Goal: Task Accomplishment & Management: Complete application form

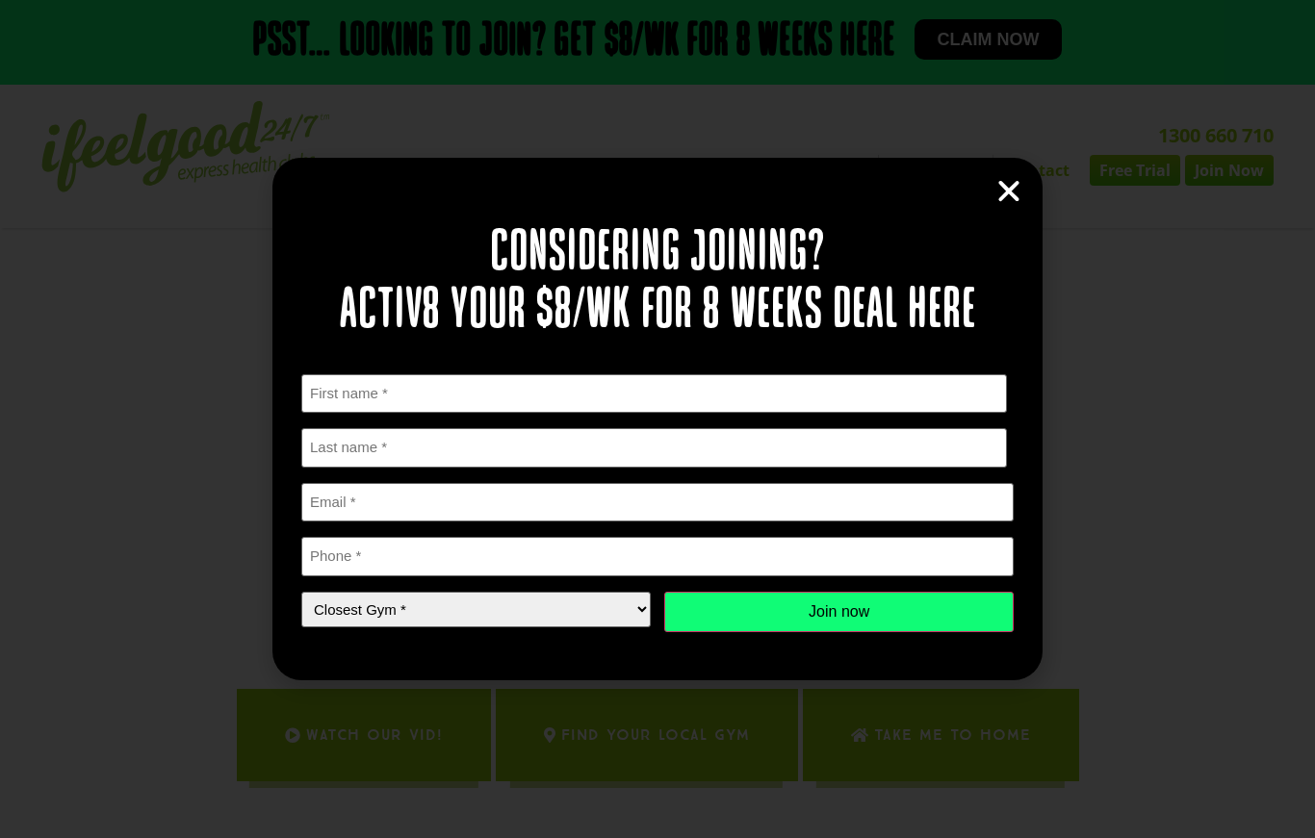
scroll to position [1071, 0]
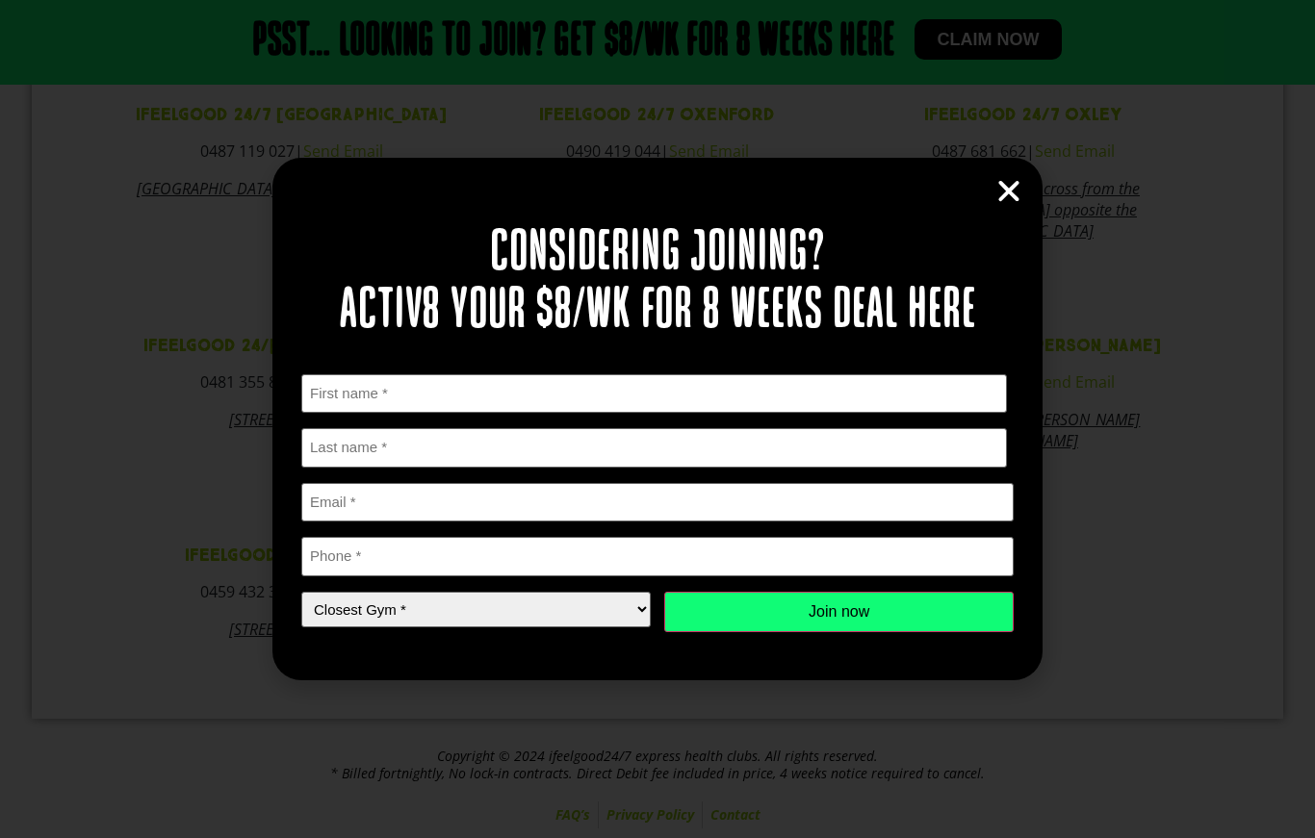
click at [1029, 186] on div "Considering joining? Activ8 your $8/wk for 8 weeks deal here " * " indicates re…" at bounding box center [657, 419] width 770 height 522
click at [979, 212] on div "Considering joining? Activ8 your $8/wk for 8 weeks deal here " * " indicates re…" at bounding box center [657, 419] width 770 height 522
click at [1013, 200] on icon "Close" at bounding box center [1008, 191] width 29 height 29
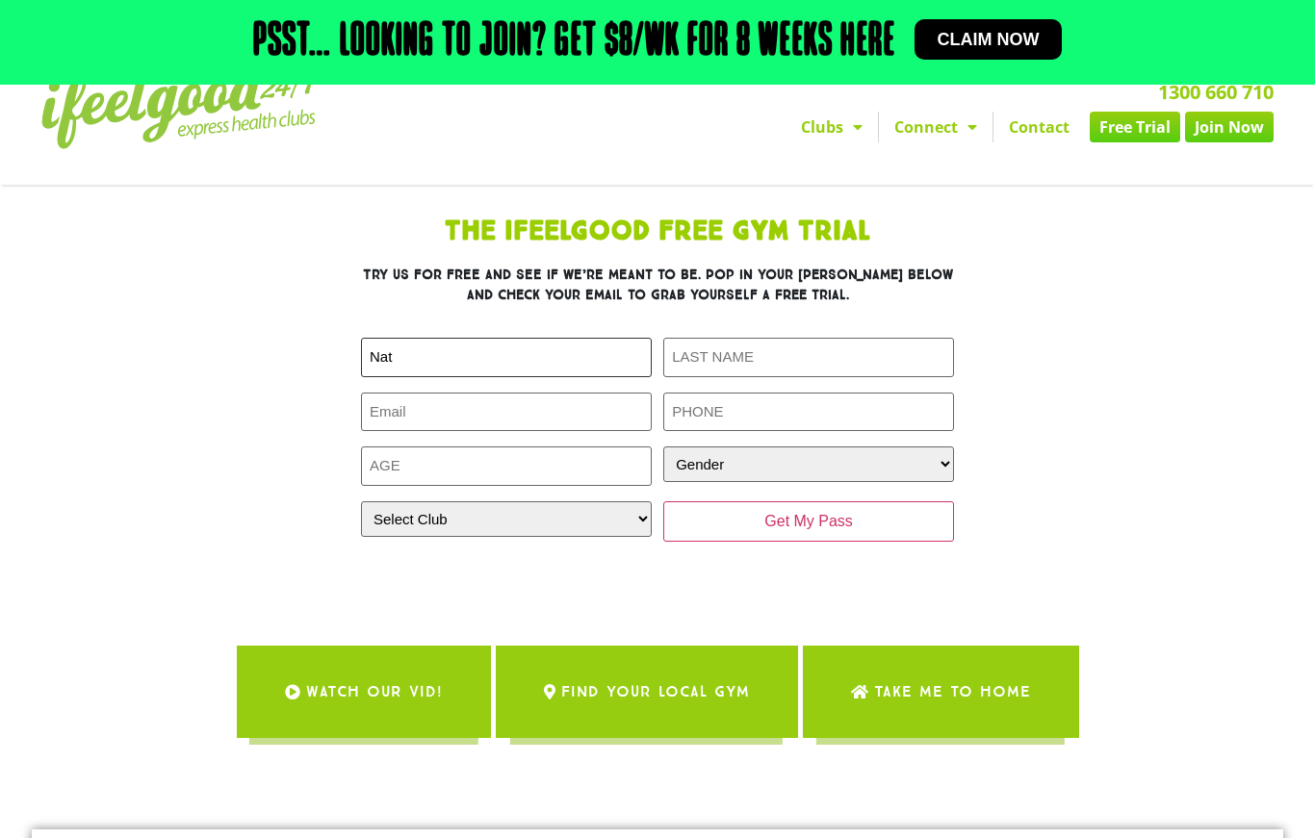
scroll to position [0, 0]
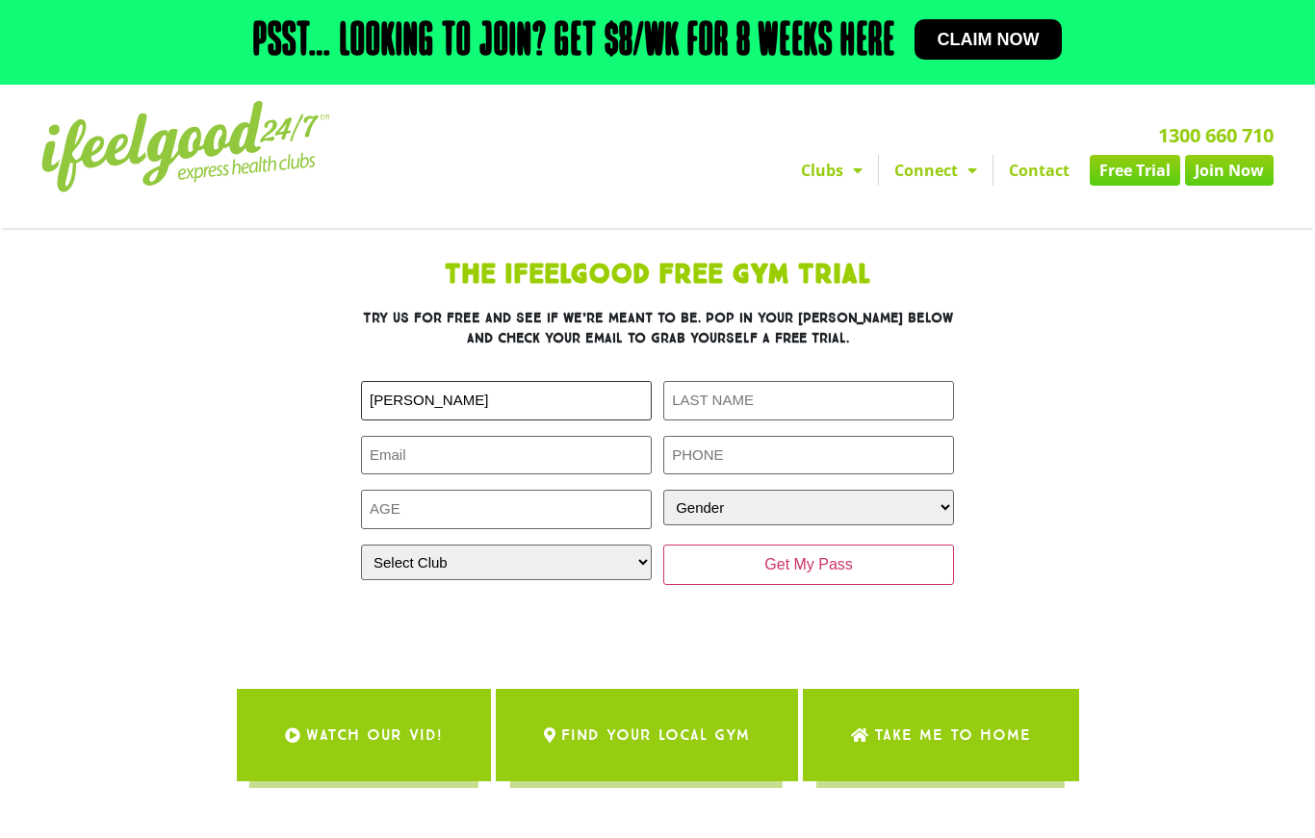
type input "Nathan"
type input "Shu"
type input "nathan.shu97@gmail.com"
type input "0401289005"
type input "28"
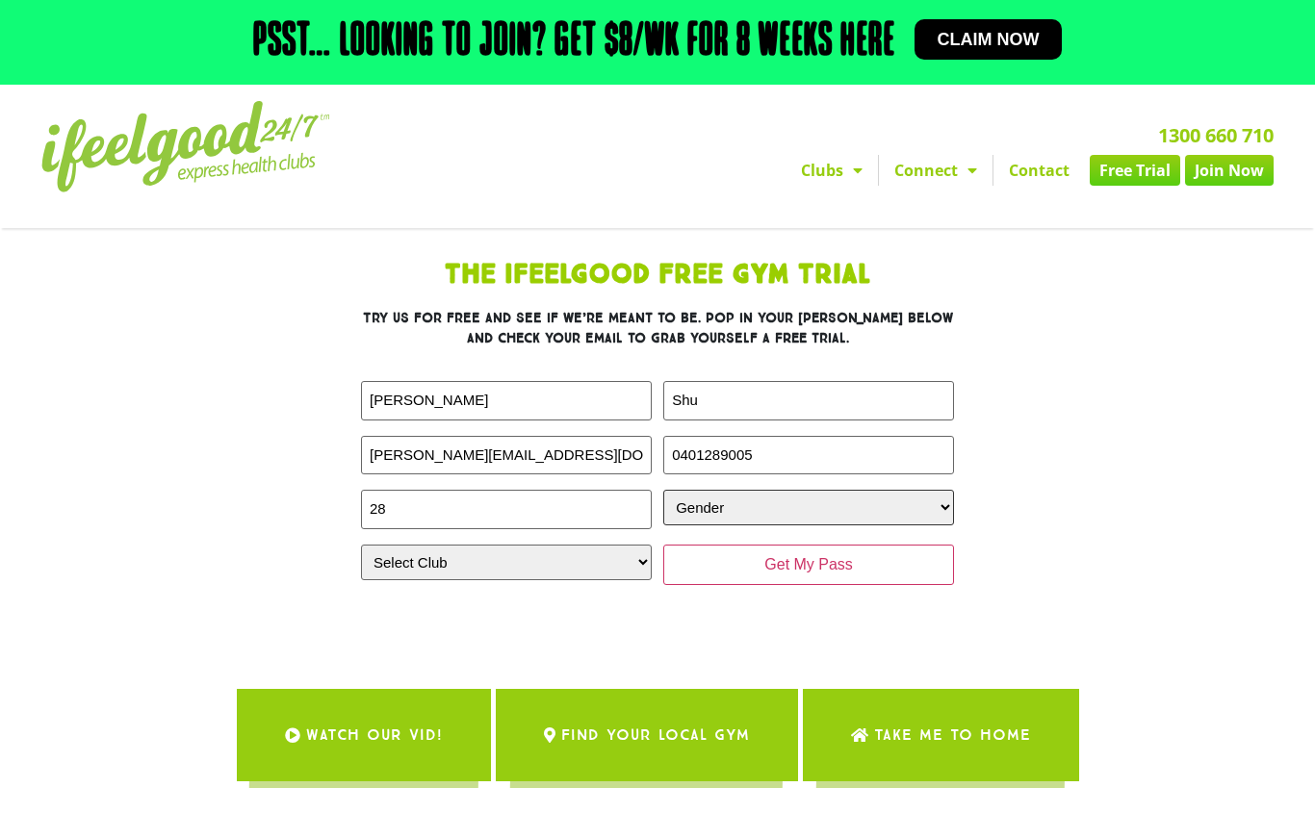
select select "Male"
click at [582, 579] on div "First Name (Required) Nathan Last Name (Required) Shu Email (Required) nathan.s…" at bounding box center [657, 483] width 593 height 204
select select "Calamvale"
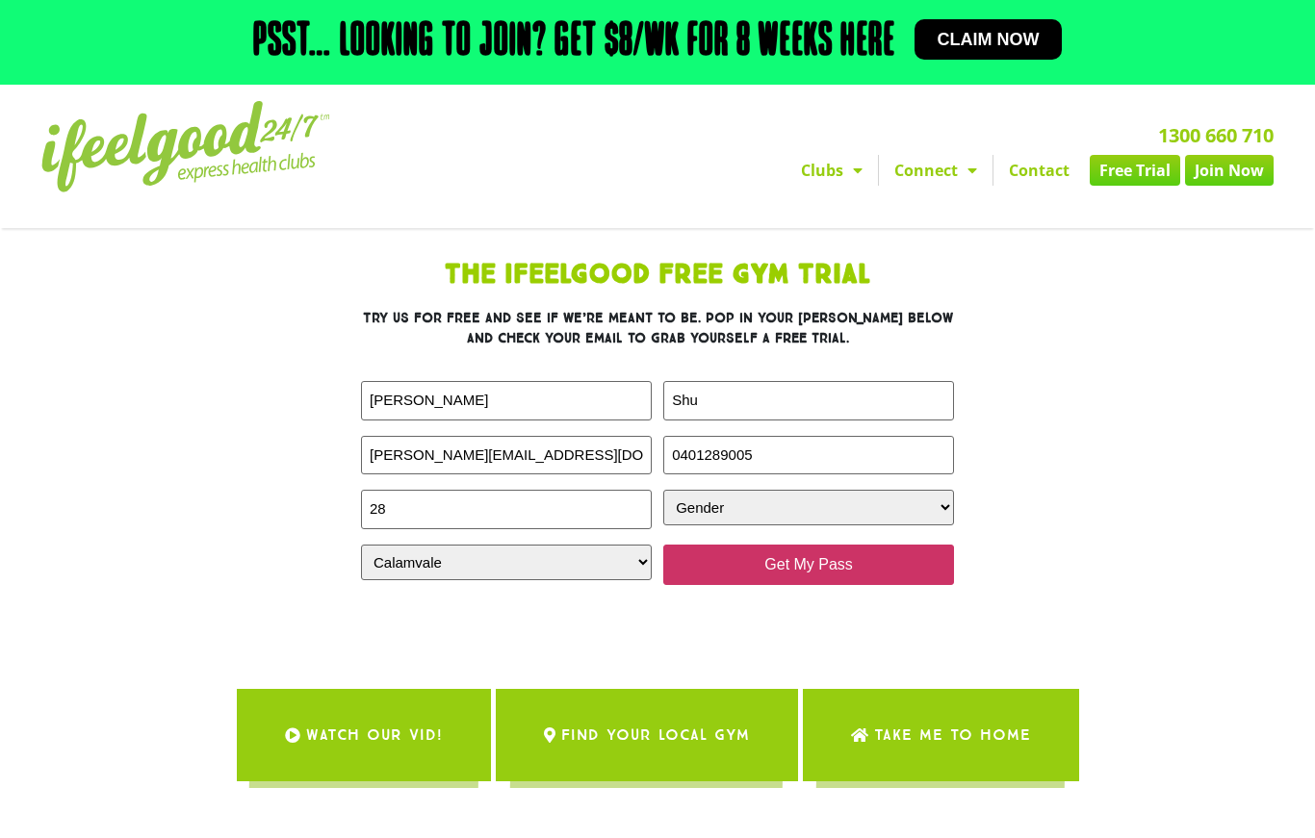
click at [810, 585] on input "Get My Pass" at bounding box center [808, 565] width 291 height 40
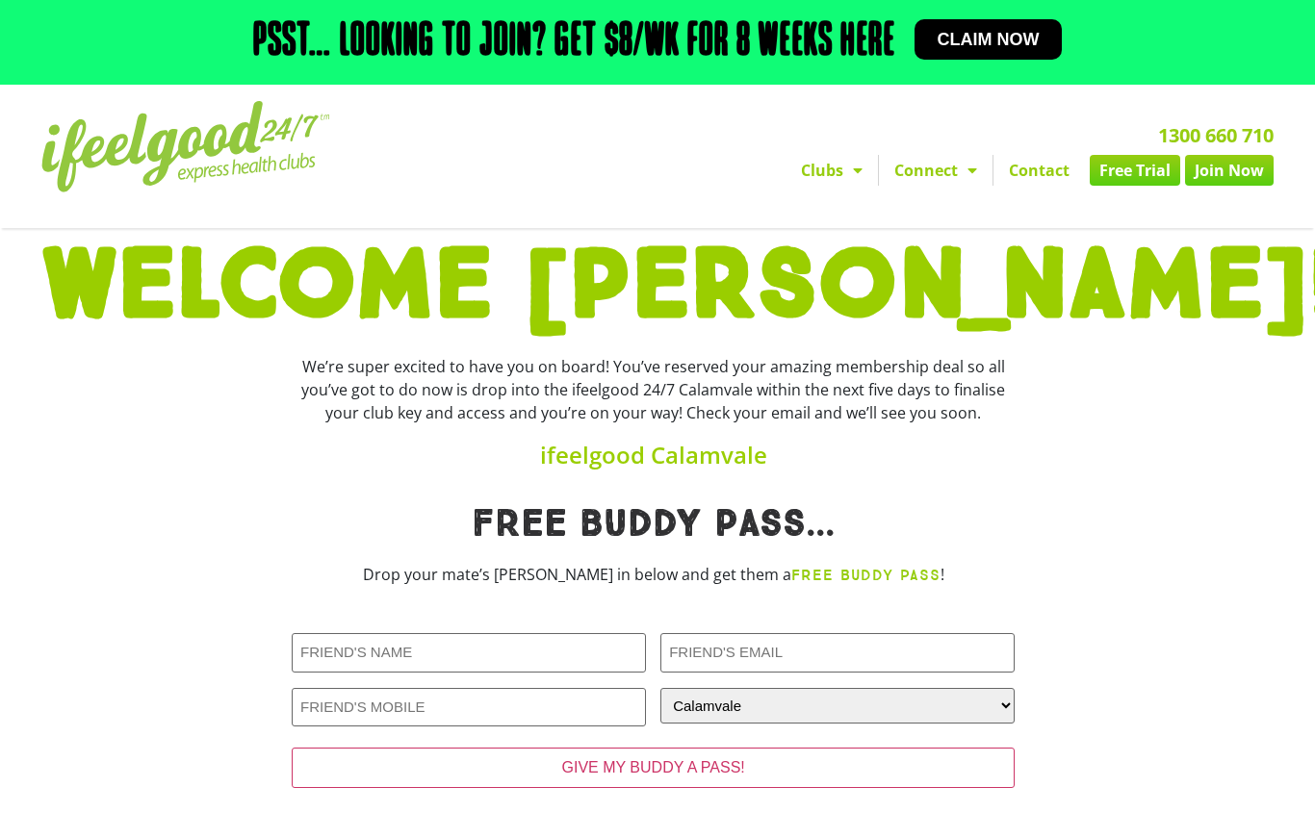
scroll to position [143, 0]
